Goal: Information Seeking & Learning: Compare options

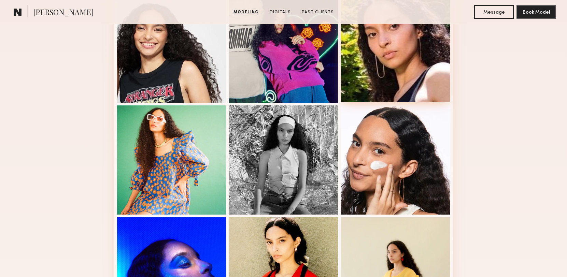
scroll to position [397, 0]
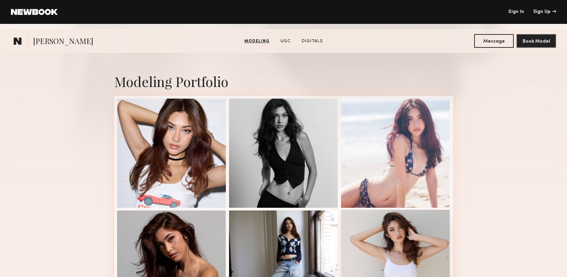
scroll to position [69, 0]
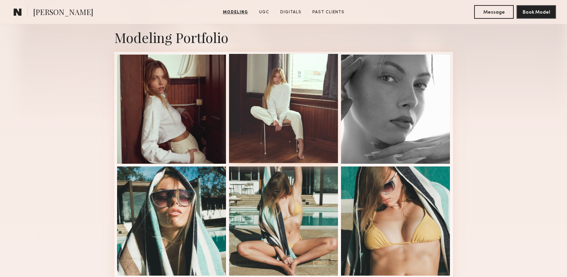
scroll to position [278, 0]
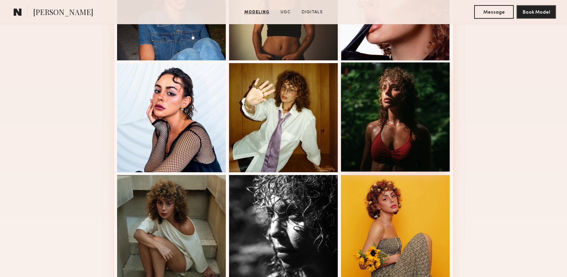
scroll to position [535, 0]
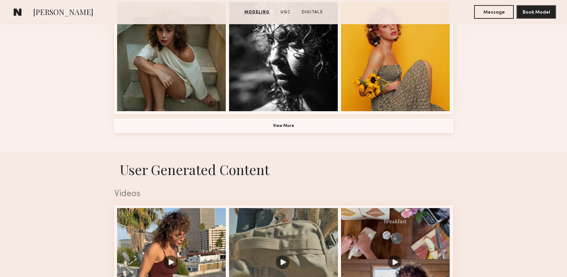
click at [329, 126] on button "View More" at bounding box center [283, 126] width 338 height 14
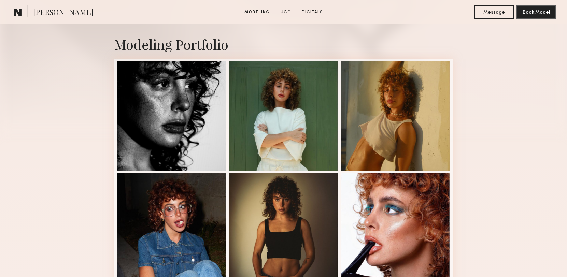
scroll to position [0, 0]
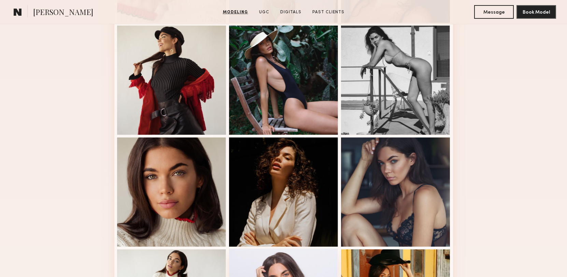
scroll to position [249, 0]
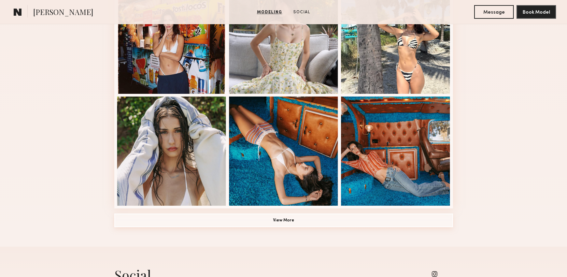
scroll to position [440, 0]
click at [295, 228] on button "View More" at bounding box center [283, 221] width 338 height 14
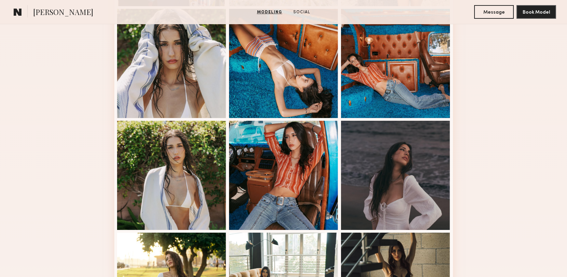
scroll to position [414, 0]
